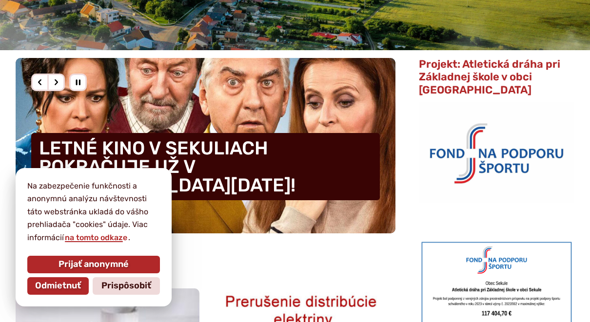
scroll to position [269, 0]
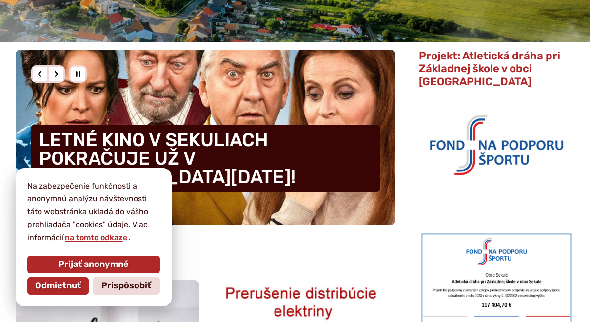
click at [59, 292] on span "Odmietnuť" at bounding box center [58, 286] width 46 height 11
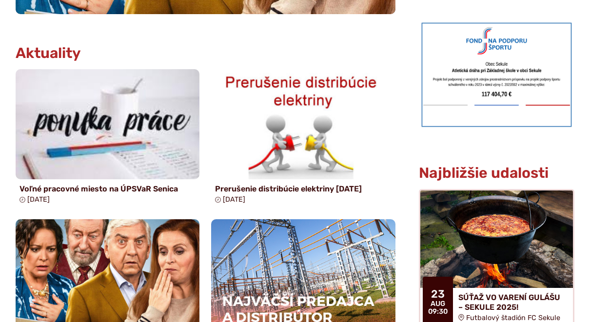
scroll to position [564, 0]
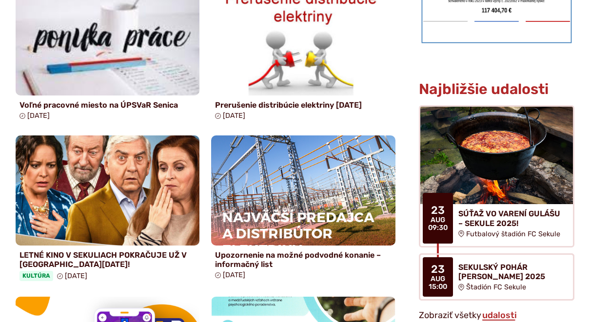
click at [58, 216] on img at bounding box center [108, 191] width 184 height 110
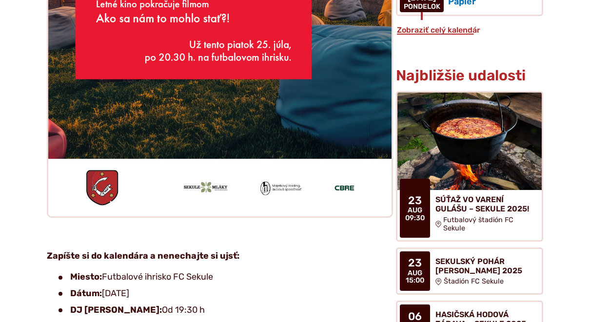
scroll to position [863, 0]
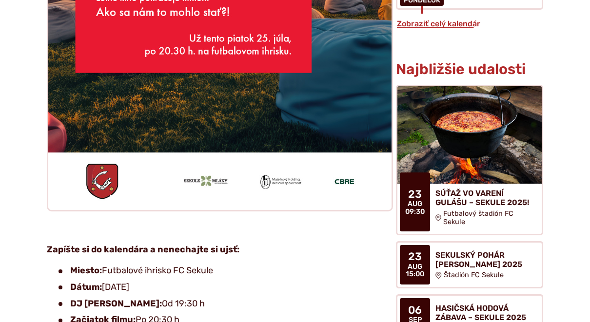
click at [490, 198] on h4 "SÚŤAŽ VO VARENÍ GULÁŠU – SEKULE 2025!" at bounding box center [484, 198] width 99 height 19
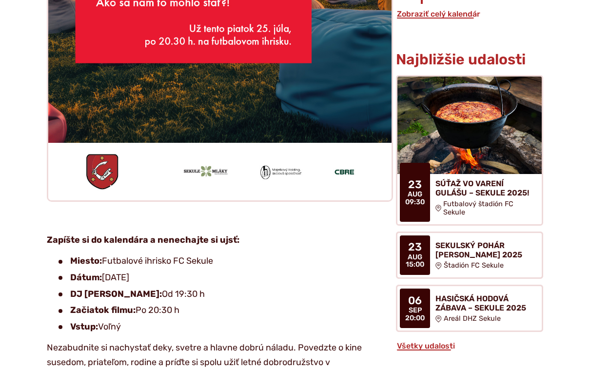
scroll to position [870, 0]
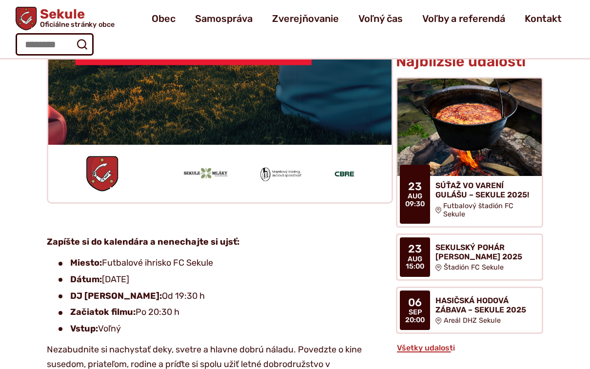
click at [493, 190] on h4 "SÚŤAŽ VO VARENÍ GULÁŠU – SEKULE 2025!" at bounding box center [484, 190] width 99 height 19
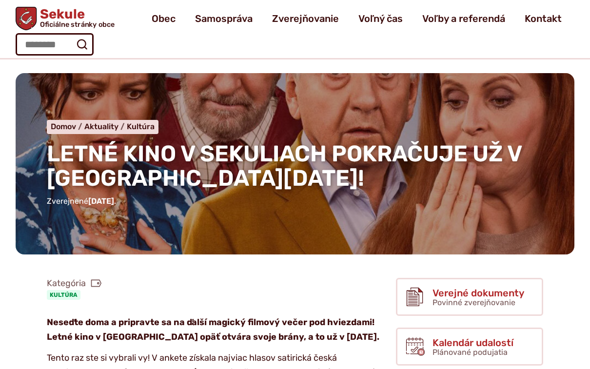
scroll to position [0, 0]
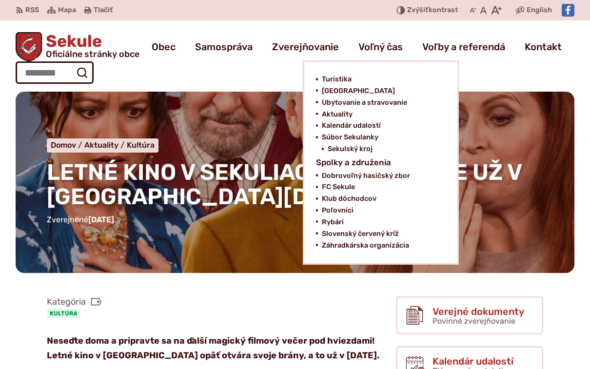
click at [344, 103] on span "Ubytovanie a stravovanie" at bounding box center [364, 103] width 85 height 12
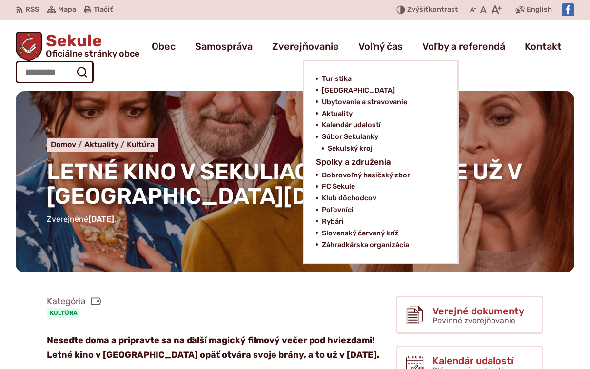
scroll to position [0, 0]
click at [329, 131] on span "Súbor Sekulanky" at bounding box center [350, 137] width 57 height 12
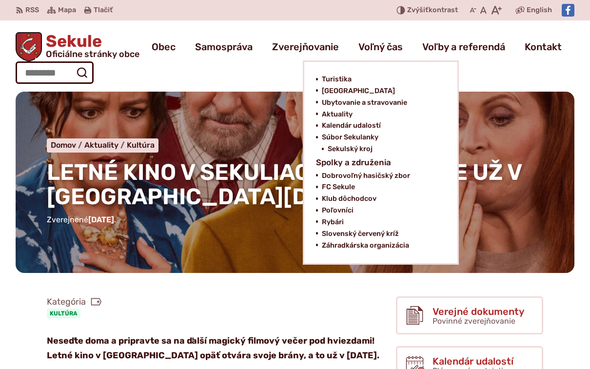
scroll to position [1, 0]
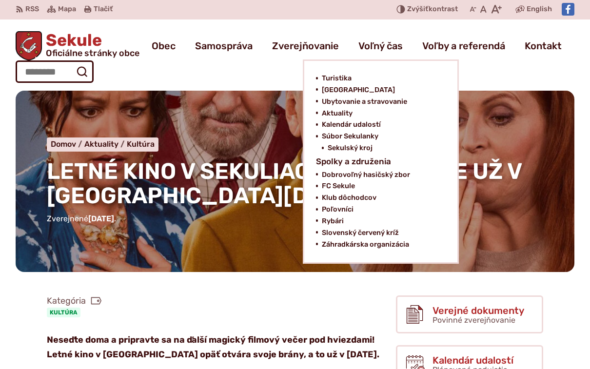
click at [322, 123] on span "Kalendár udalostí" at bounding box center [351, 125] width 59 height 12
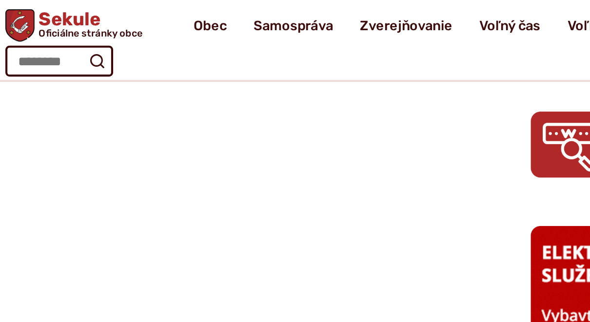
scroll to position [1137, 0]
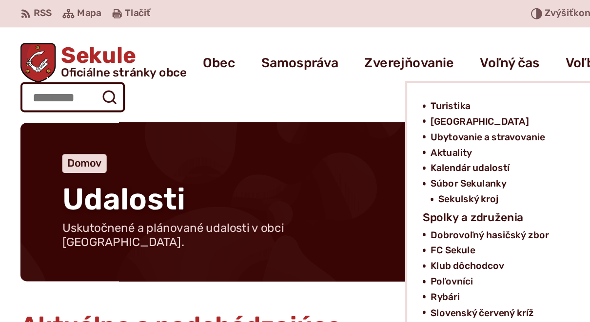
click at [362, 136] on span "Súbor Sekulanky" at bounding box center [350, 138] width 57 height 12
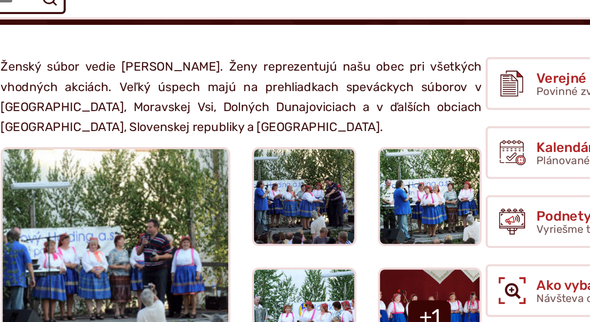
scroll to position [126, 0]
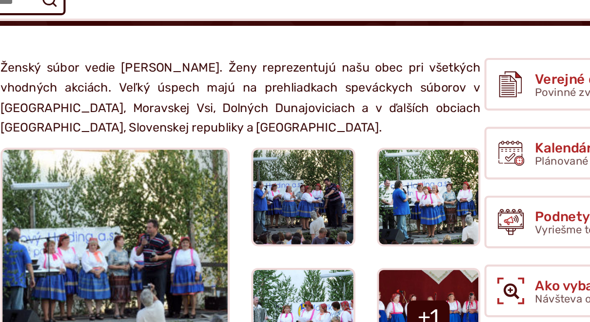
click at [229, 152] on img at bounding box center [265, 187] width 73 height 70
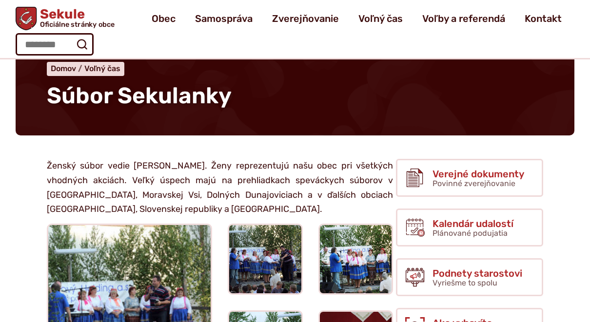
scroll to position [0, 0]
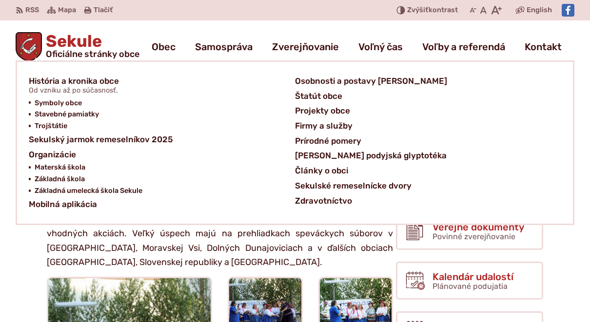
click at [50, 139] on span "Sekulský jarmok remeselníkov 2025" at bounding box center [101, 139] width 144 height 15
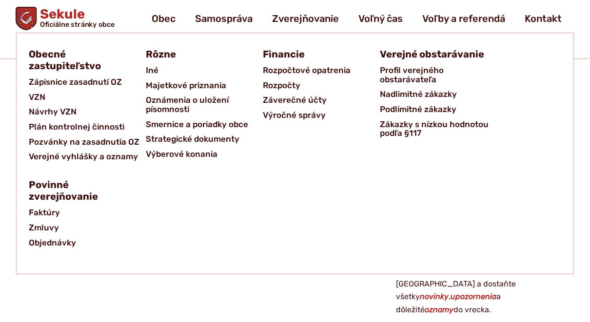
scroll to position [238, 0]
click at [157, 147] on span "Výberové konania" at bounding box center [182, 154] width 72 height 15
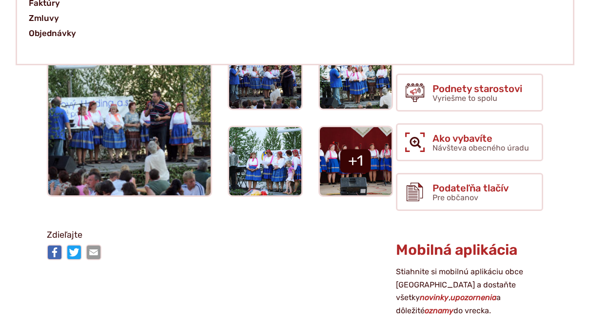
scroll to position [0, 0]
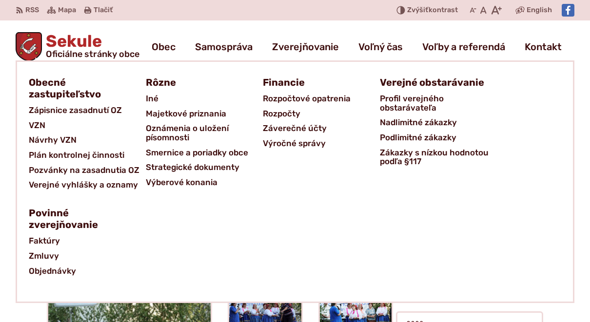
click at [57, 41] on span "Sekule Oficiálne stránky obce" at bounding box center [91, 45] width 98 height 25
